Goal: Transaction & Acquisition: Book appointment/travel/reservation

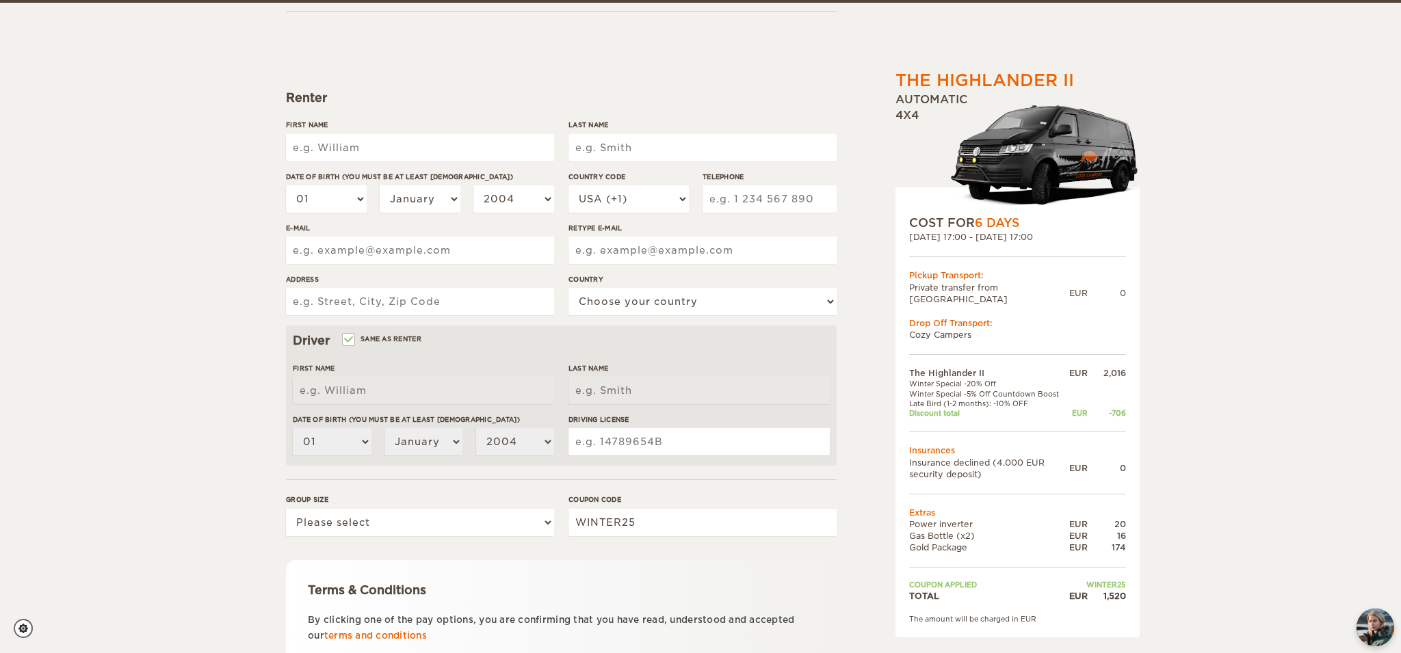
scroll to position [127, 0]
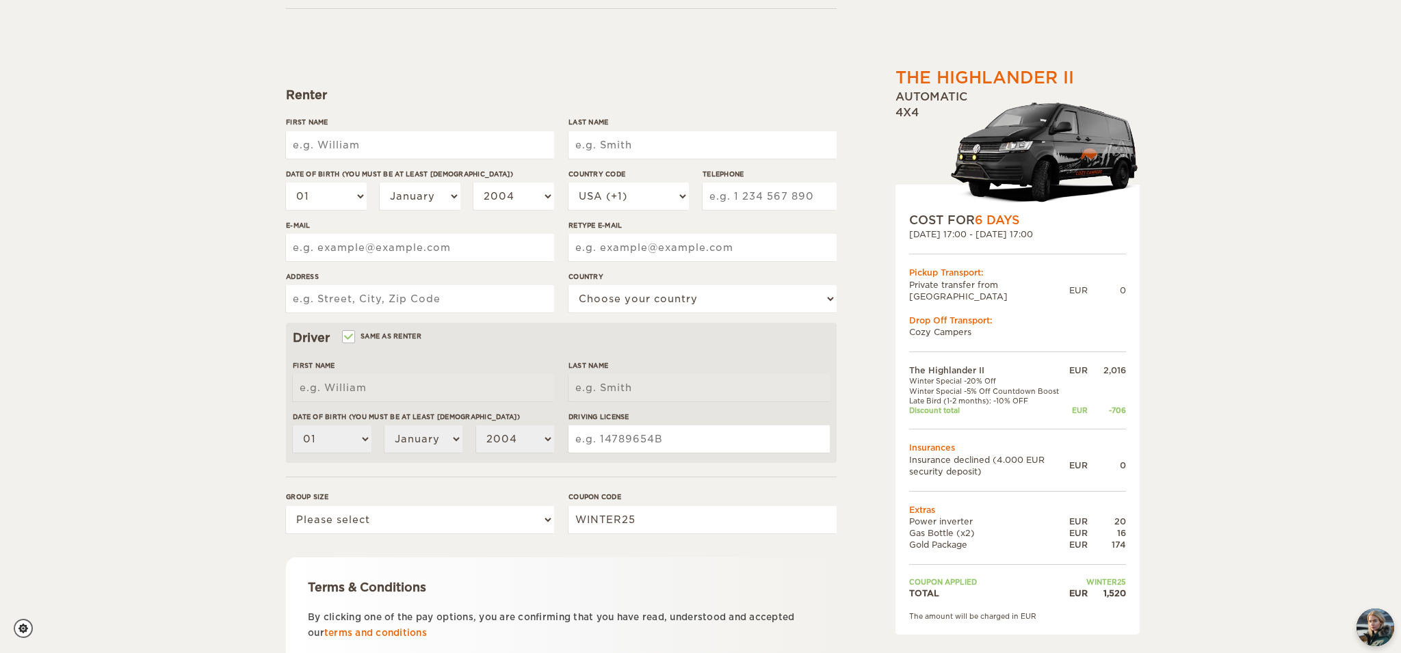
click at [386, 146] on input "First Name" at bounding box center [420, 144] width 268 height 27
type input "Signe Rosa"
type input "Frederiksen"
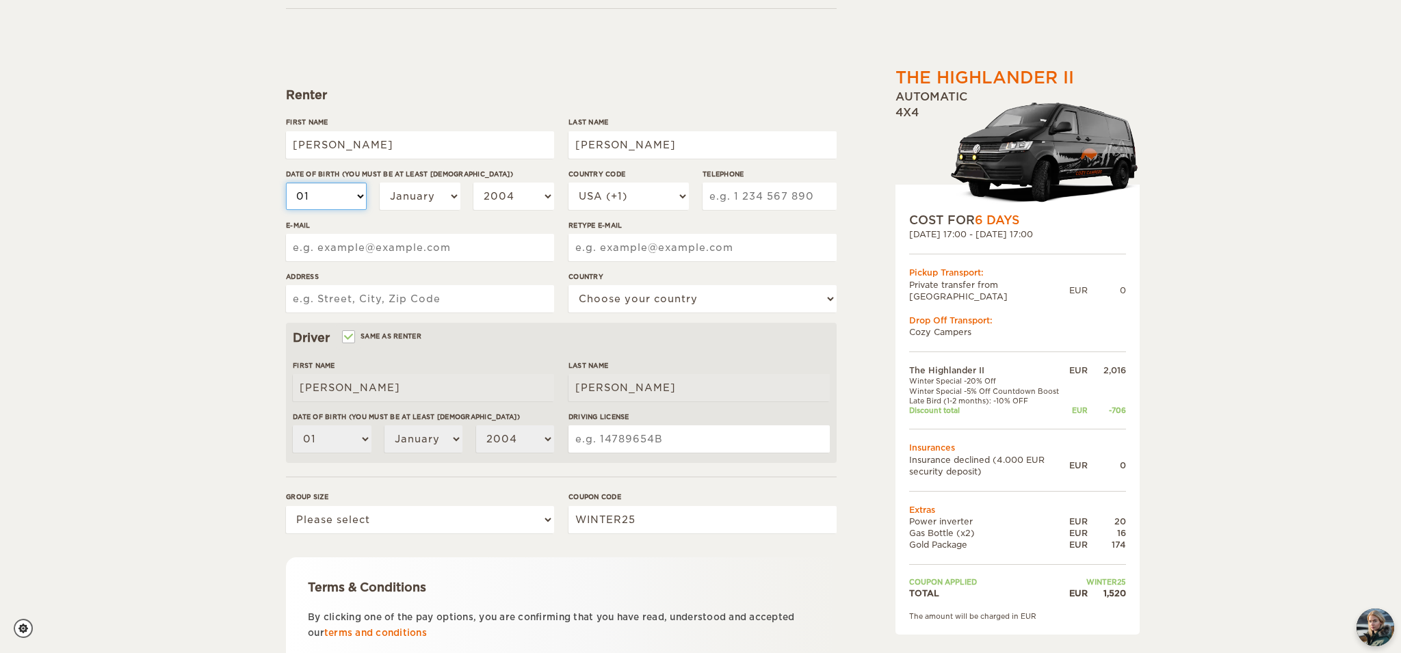
select select "20"
select select "21"
select select "22"
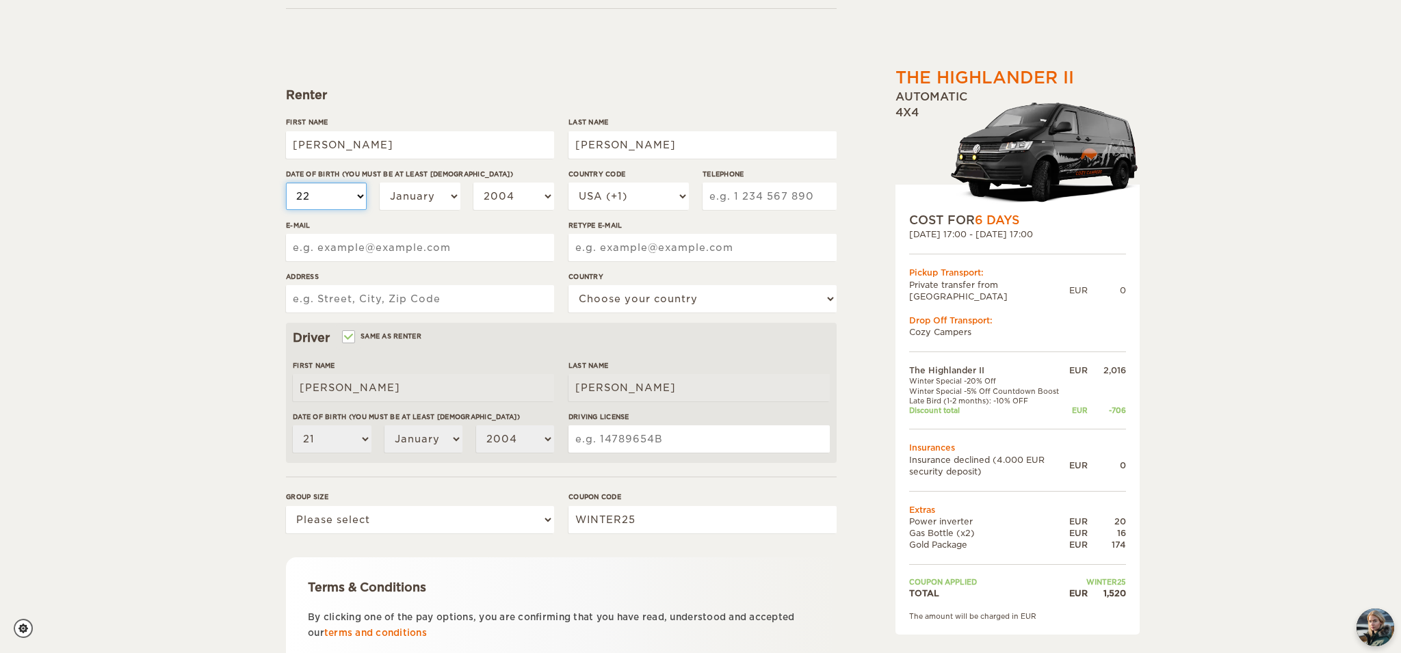
select select "22"
click at [438, 194] on select "January February March April May June July August September October November De…" at bounding box center [420, 196] width 81 height 27
select select "11"
click at [380, 183] on select "January February March April May June July August September October November De…" at bounding box center [420, 196] width 81 height 27
select select "11"
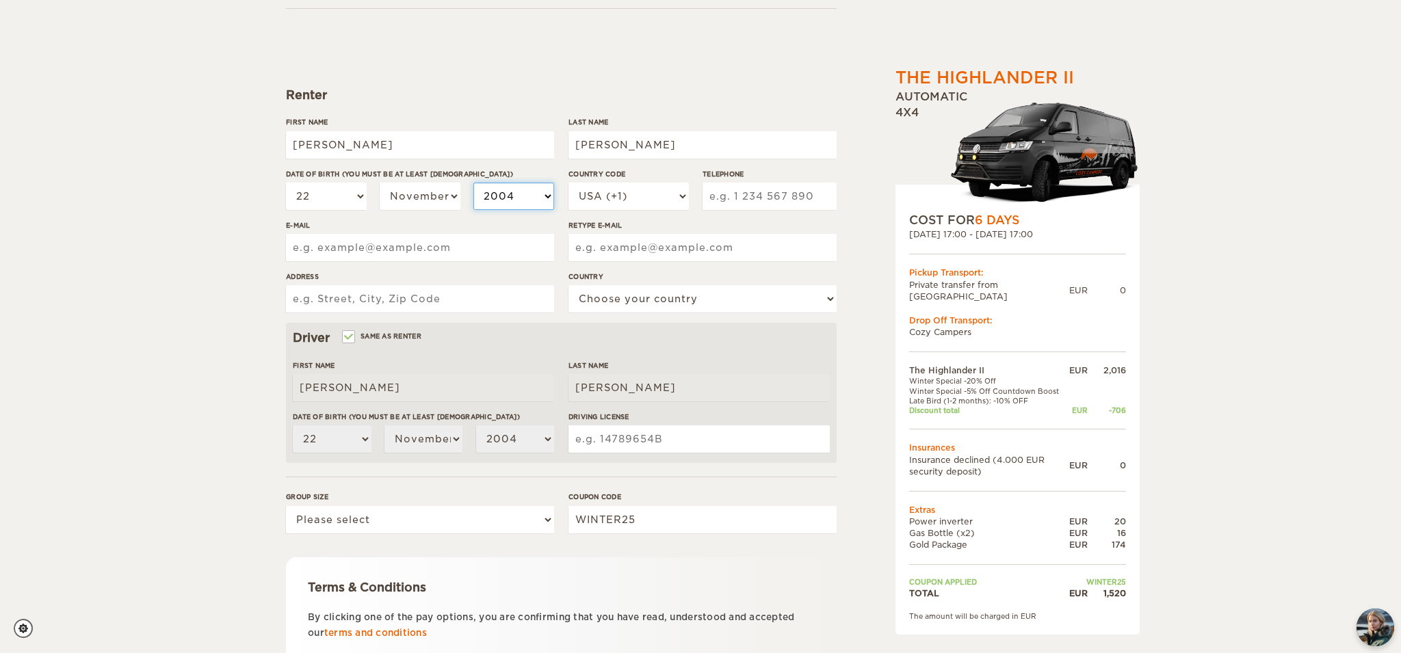
click at [546, 203] on select "2004 2003 2002 2001 2000 1999 1998 1997 1996 1995 1994 1993 1992 1991 1990 1989…" at bounding box center [513, 196] width 81 height 27
select select "1991"
click at [473, 183] on select "2004 2003 2002 2001 2000 1999 1998 1997 1996 1995 1994 1993 1992 1991 1990 1989…" at bounding box center [513, 196] width 81 height 27
select select "1991"
click at [390, 243] on input "E-mail" at bounding box center [420, 247] width 268 height 27
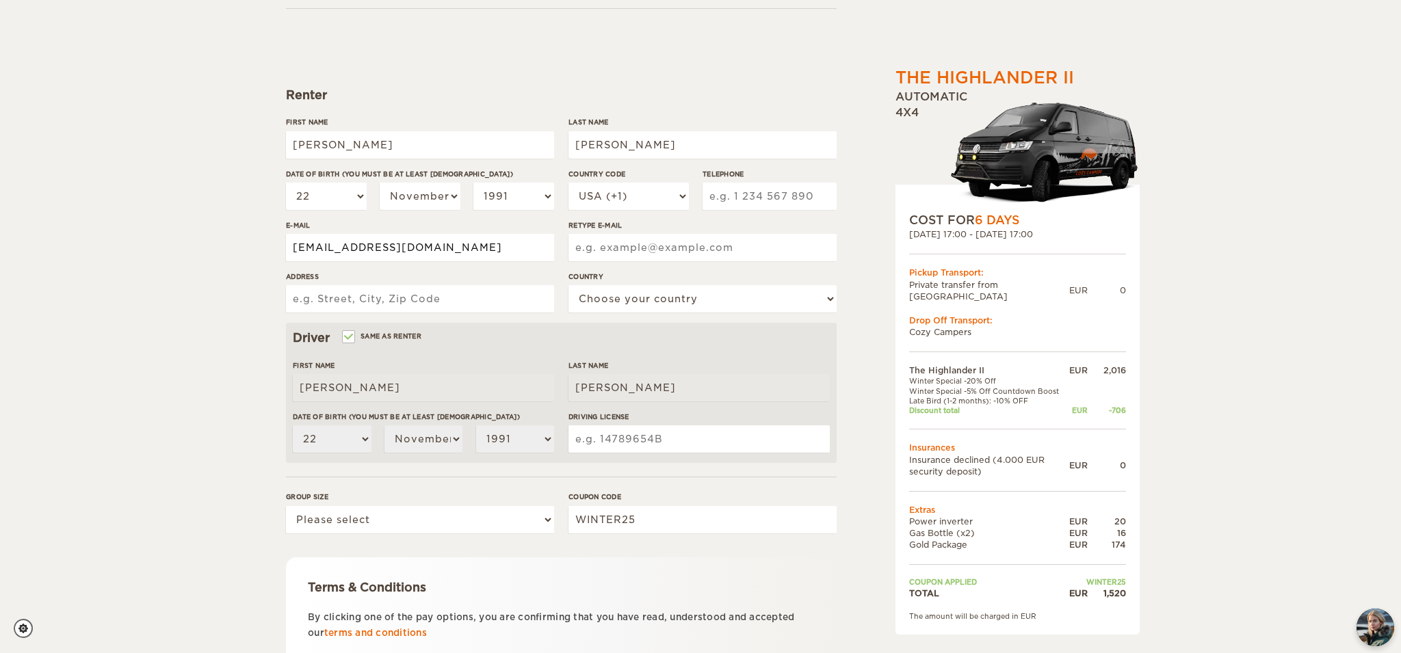
type input "Frederiksen_13@hotmail.com"
click at [623, 248] on input "Retype E-mail" at bounding box center [702, 247] width 268 height 27
type input "Frederiksen_13@hotmail.com"
click at [496, 293] on input "Address" at bounding box center [420, 298] width 268 height 27
type input "Østergade 28H"
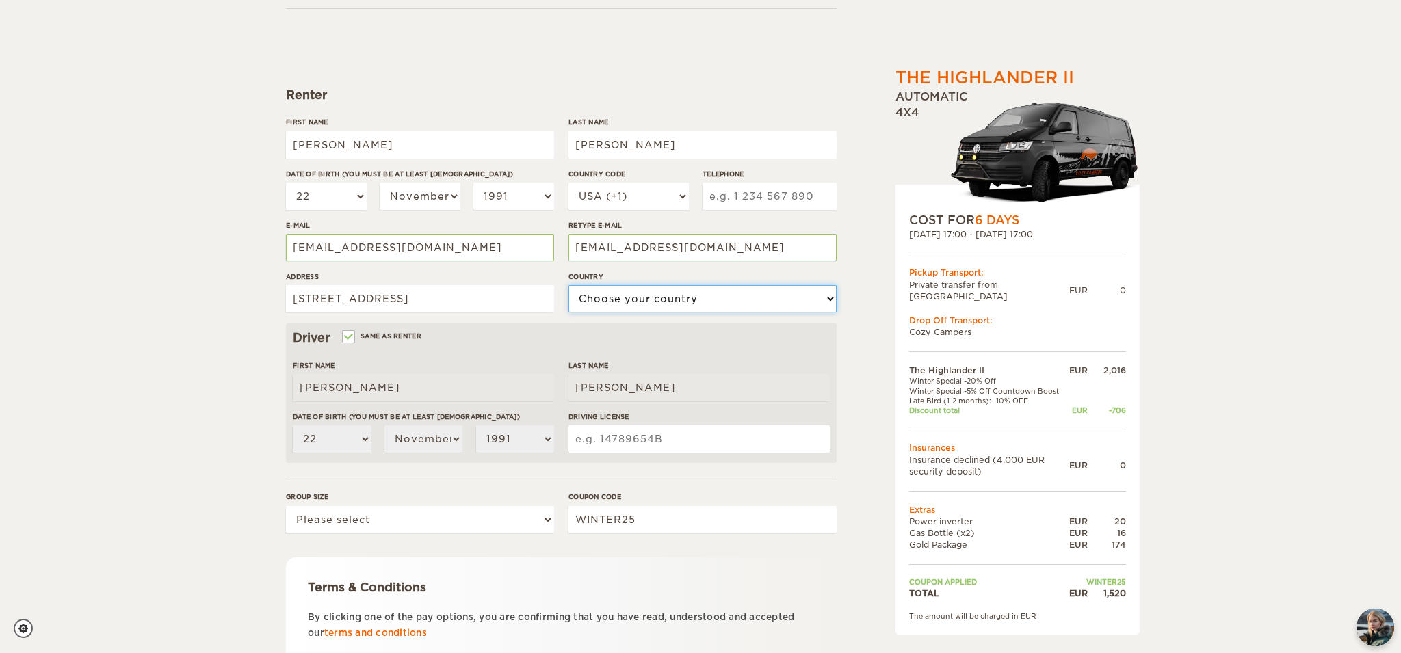
click at [663, 302] on select "Choose your country United States United Kingdom Germany Afghanistan Albania Al…" at bounding box center [702, 298] width 268 height 27
select select "56"
click at [568, 285] on select "Choose your country United States United Kingdom Germany Afghanistan Albania Al…" at bounding box center [702, 298] width 268 height 27
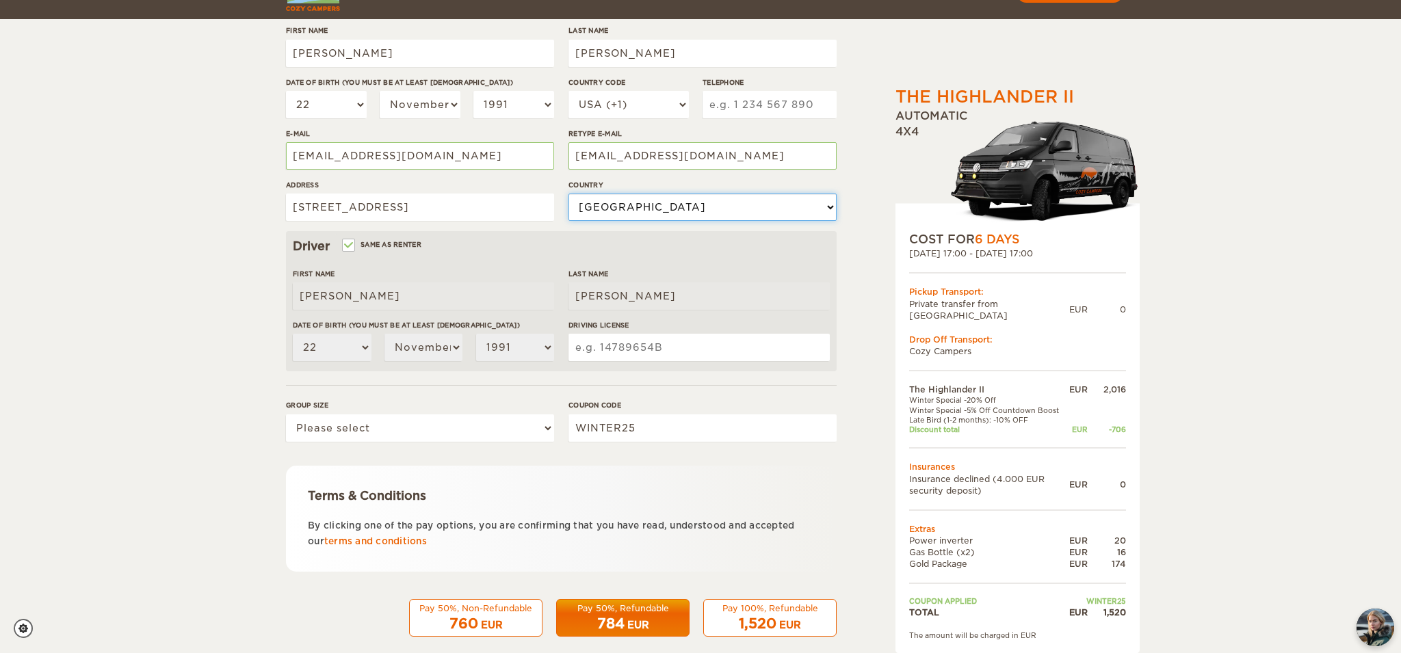
scroll to position [237, 0]
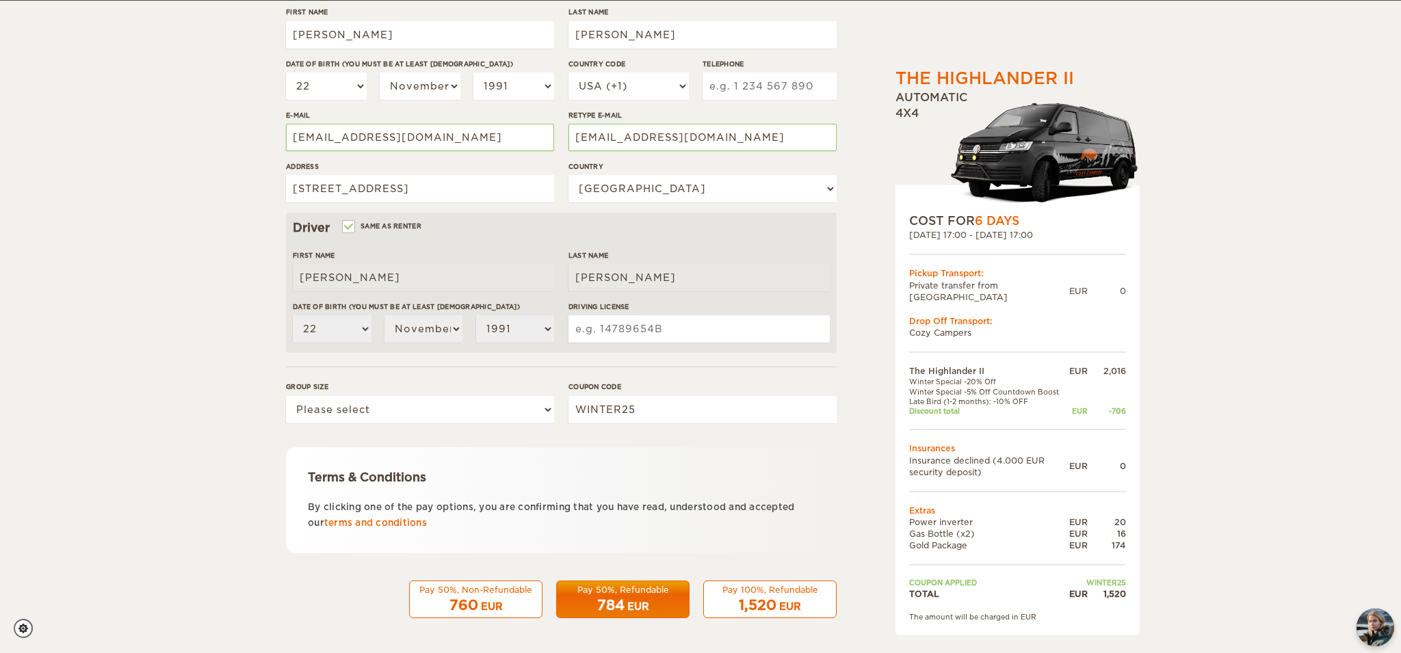
click at [595, 326] on input "Driving License" at bounding box center [698, 328] width 261 height 27
type input "30587038"
click at [433, 411] on select "Please select 1 2" at bounding box center [420, 409] width 268 height 27
click at [330, 401] on select "Please select 1 2" at bounding box center [420, 409] width 268 height 27
select select "2"
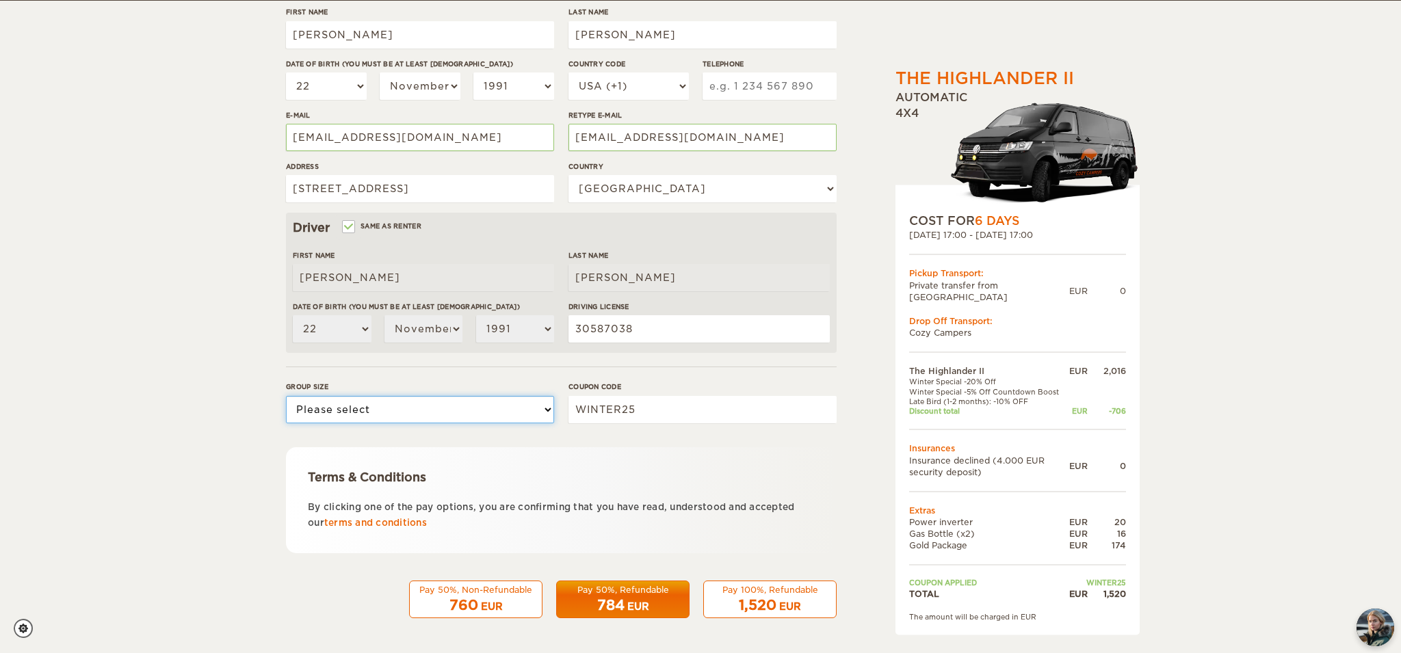
click at [286, 396] on select "Please select 1 2" at bounding box center [420, 409] width 268 height 27
click at [668, 85] on select "USA (+1) UK (+44) Germany (+49) Algeria (+213) Andorra (+376) Angola (+244) Ang…" at bounding box center [628, 86] width 120 height 27
select select "45"
click at [568, 73] on select "USA (+1) UK (+44) Germany (+49) Algeria (+213) Andorra (+376) Angola (+244) Ang…" at bounding box center [628, 86] width 120 height 27
click at [774, 90] on input "Telephone" at bounding box center [769, 86] width 134 height 27
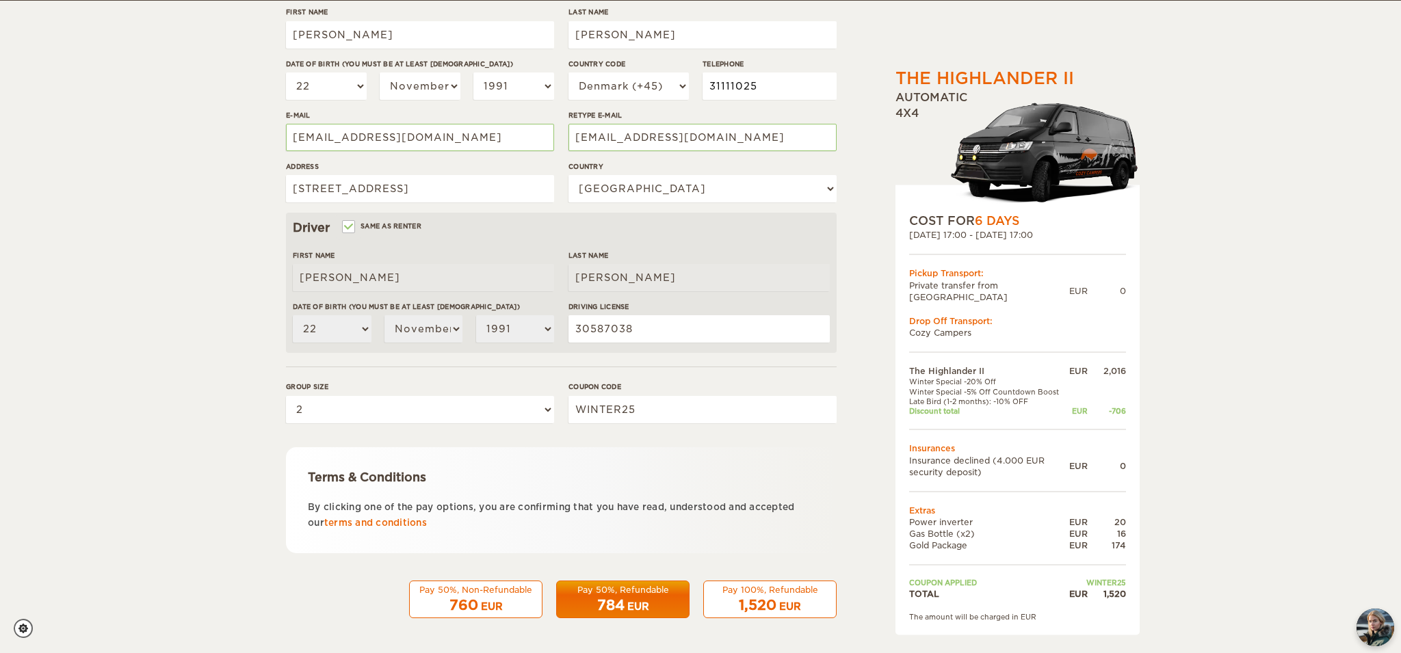
type input "31111025"
click at [781, 601] on div "EUR" at bounding box center [790, 607] width 22 height 14
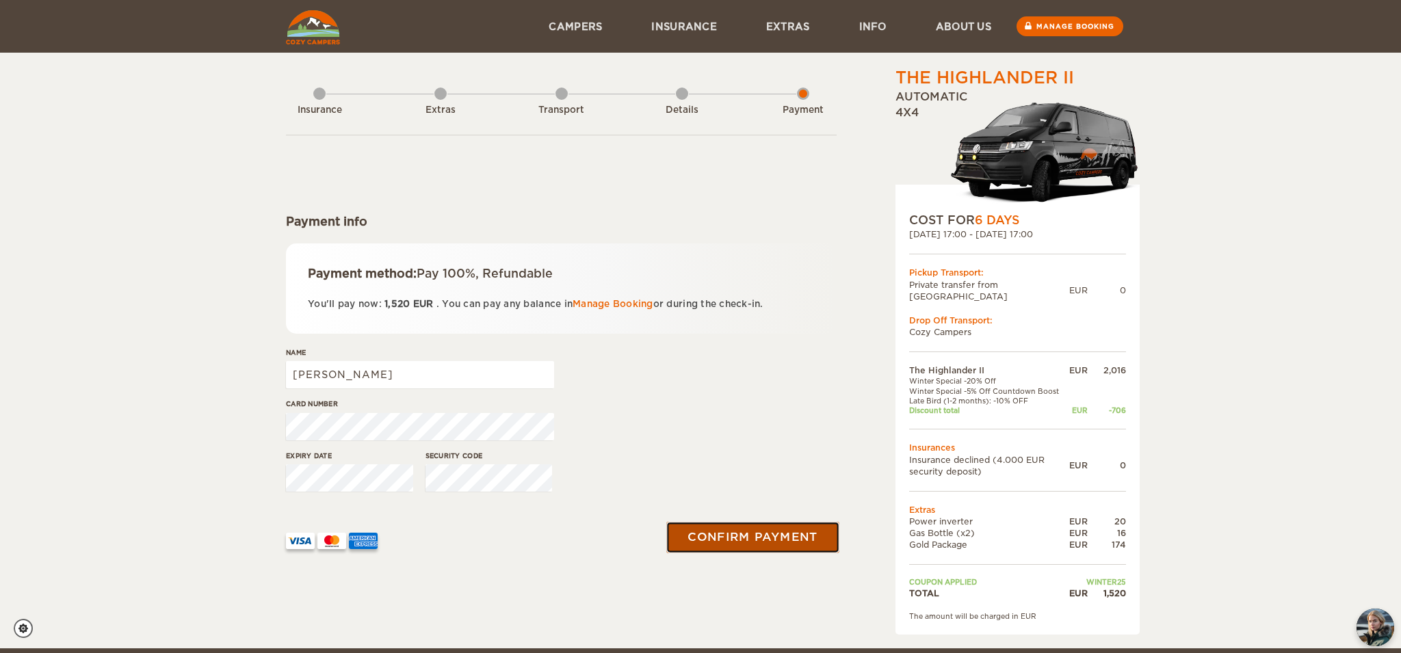
click at [734, 537] on button "Confirm payment" at bounding box center [752, 537] width 172 height 31
